Goal: Task Accomplishment & Management: Use online tool/utility

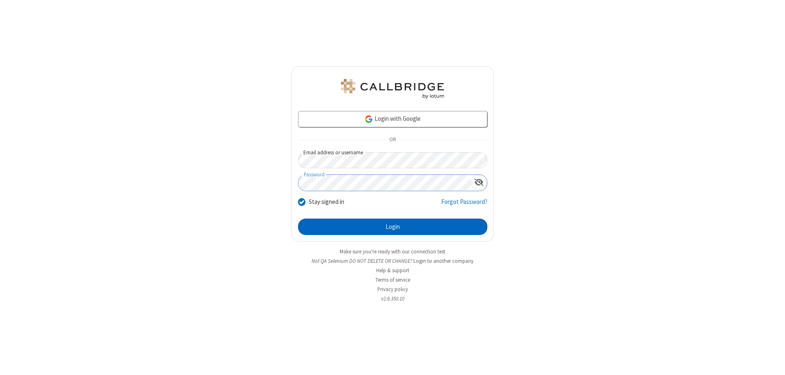
click at [393, 227] on button "Login" at bounding box center [392, 226] width 189 height 16
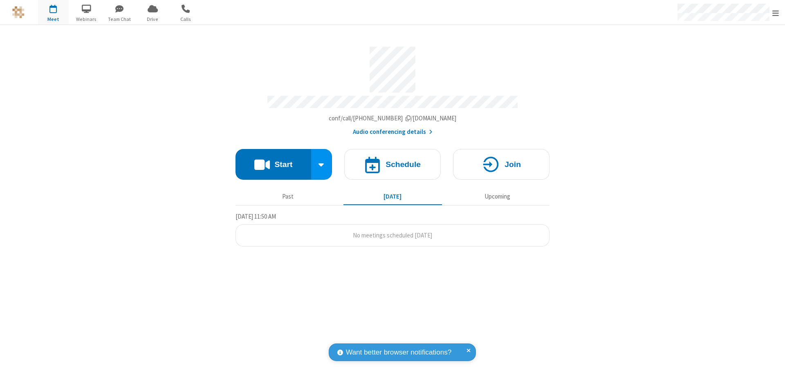
click at [273, 160] on button "Start" at bounding box center [274, 164] width 76 height 31
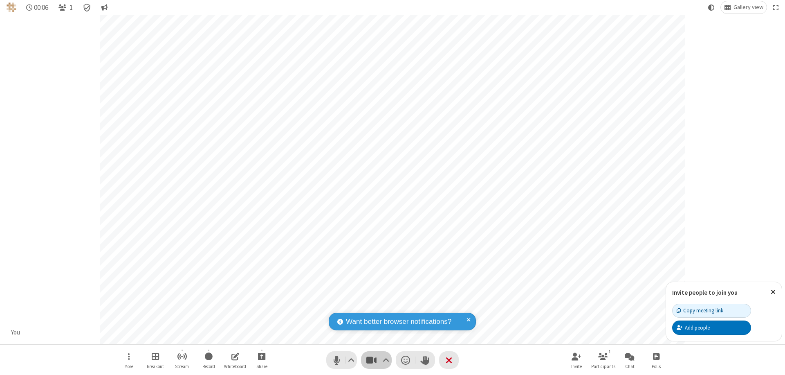
click at [371, 360] on span "Stop video (⌘+Shift+V)" at bounding box center [371, 360] width 12 height 12
click at [371, 360] on span "Start video (⌘+Shift+V)" at bounding box center [371, 360] width 12 height 12
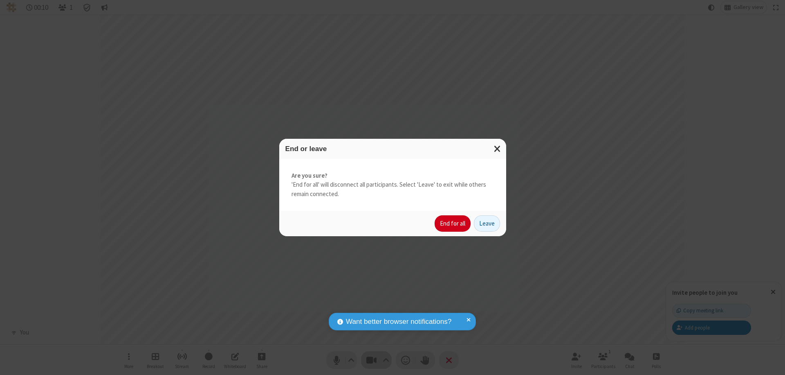
click at [453, 223] on button "End for all" at bounding box center [453, 223] width 36 height 16
